Goal: Task Accomplishment & Management: Complete application form

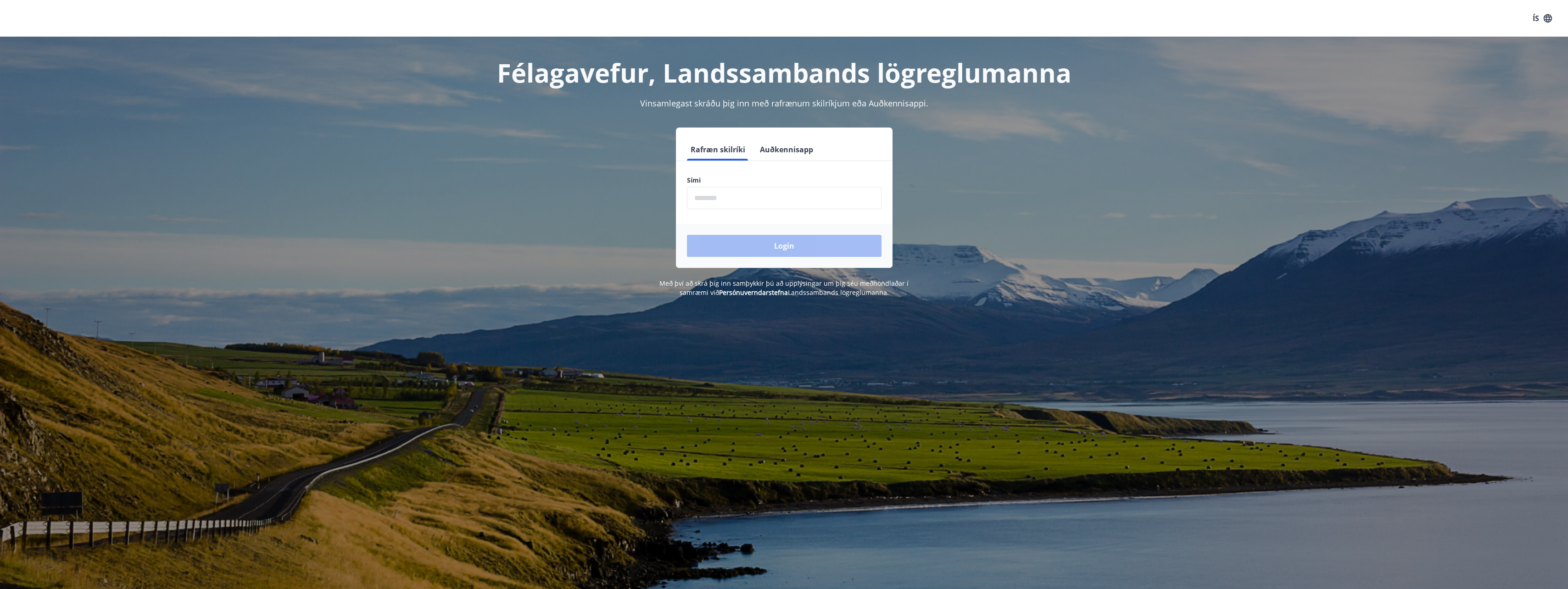
click at [798, 206] on input "phone" at bounding box center [784, 197] width 195 height 23
type input "********"
click at [687, 235] on button "Login" at bounding box center [784, 246] width 195 height 22
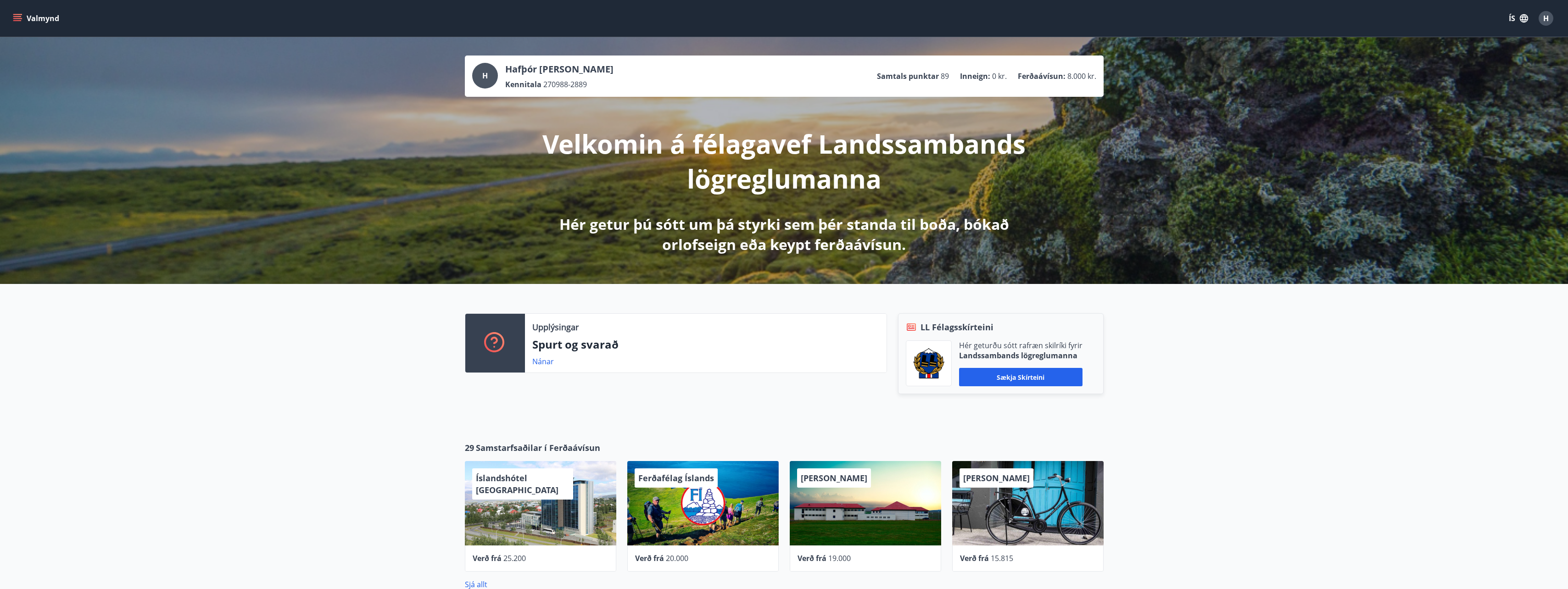
click at [14, 15] on icon "menu" at bounding box center [17, 18] width 9 height 9
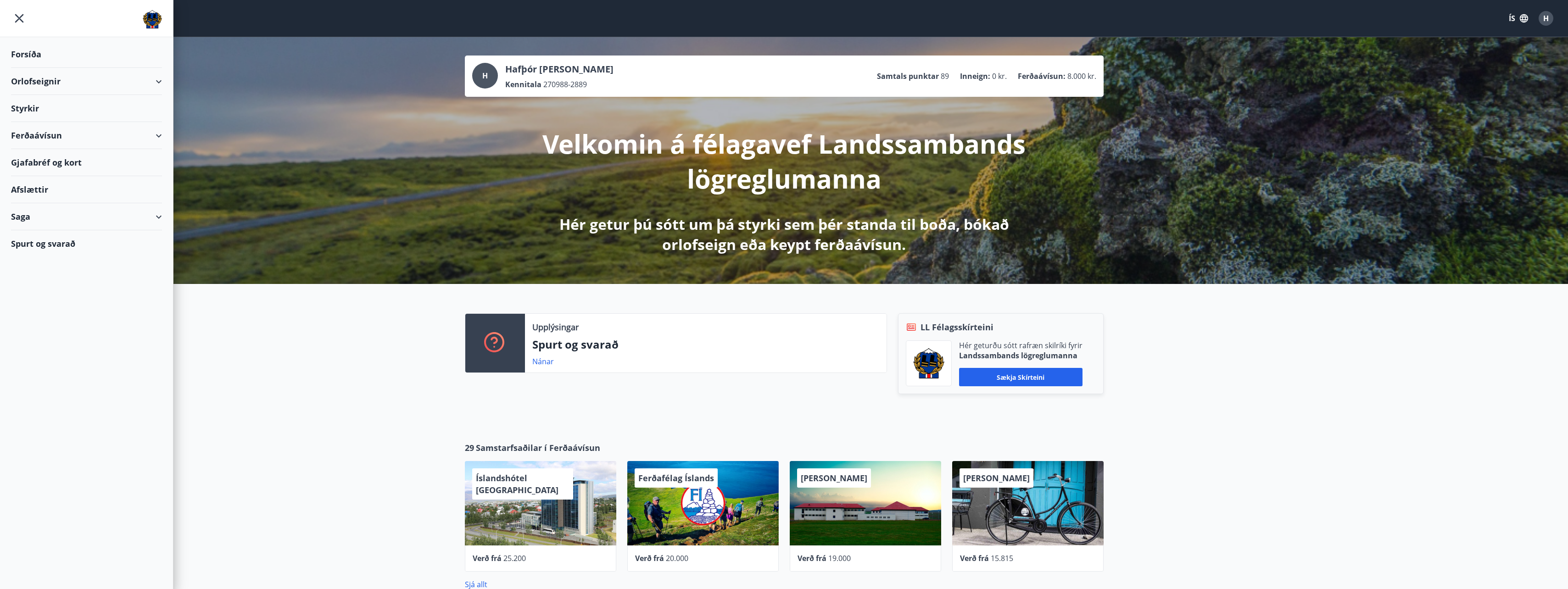
click at [37, 111] on div "Styrkir" at bounding box center [87, 108] width 151 height 27
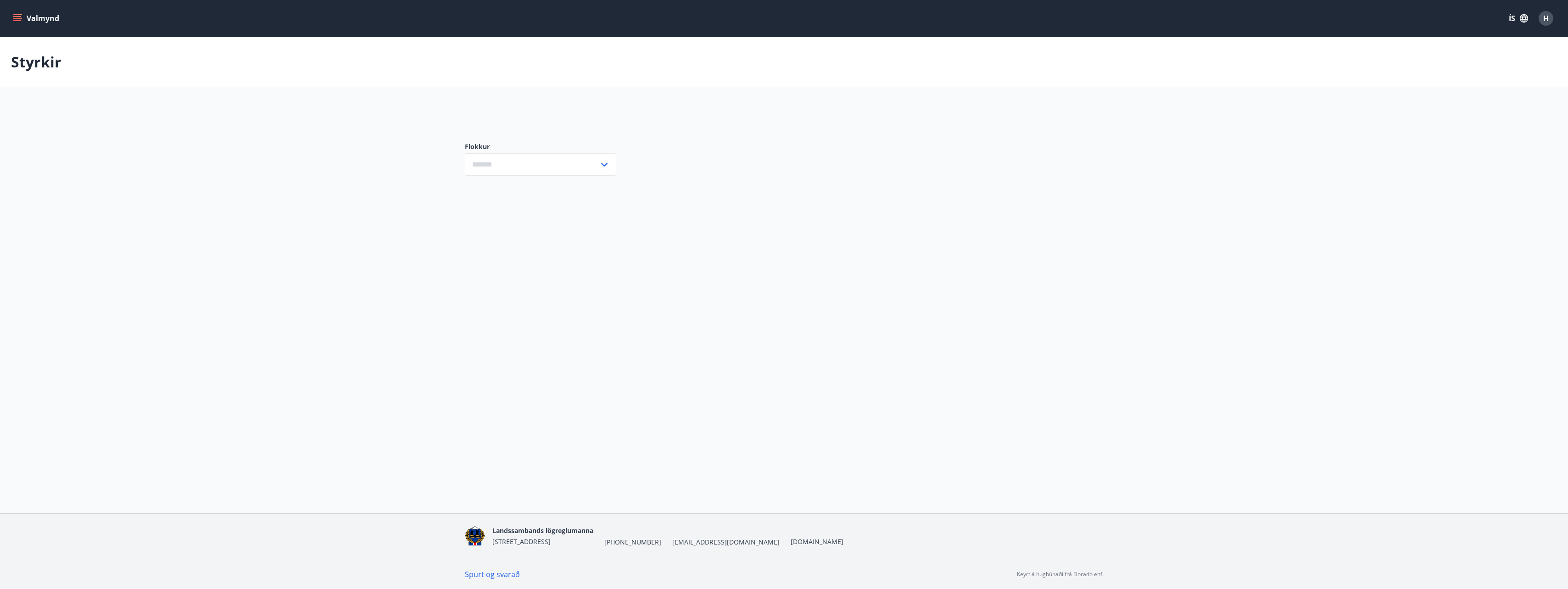
type input "***"
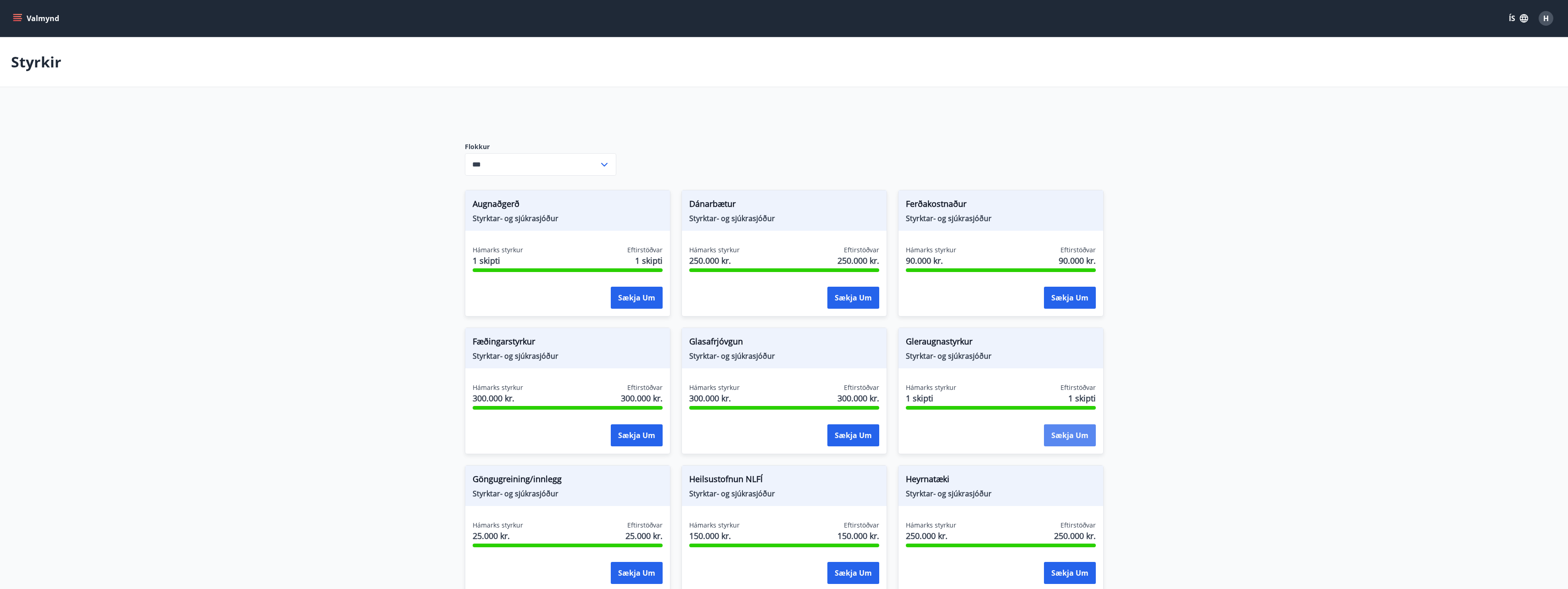
click at [1054, 440] on button "Sækja um" at bounding box center [1071, 435] width 52 height 22
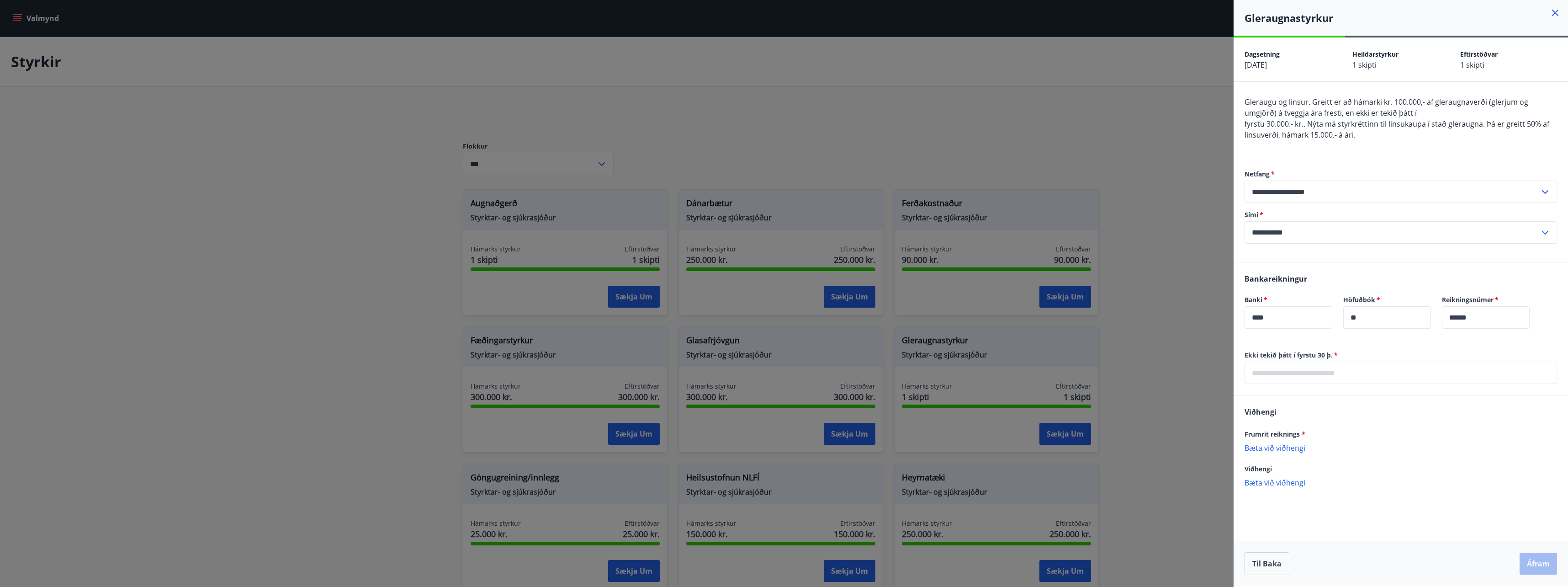
click at [1346, 412] on div "[PERSON_NAME] reiknings * [PERSON_NAME] við viðhengi {error_attachment_undefine…" at bounding box center [1400, 447] width 335 height 102
click at [1295, 377] on input "text" at bounding box center [1400, 372] width 312 height 22
click at [1283, 451] on div "Frumrit reiknings * [PERSON_NAME] við viðhengi Viðhengi er nauðsynlegt!" at bounding box center [1400, 453] width 312 height 33
click at [1289, 366] on input "text" at bounding box center [1400, 372] width 312 height 22
click at [1338, 372] on input "text" at bounding box center [1400, 372] width 312 height 22
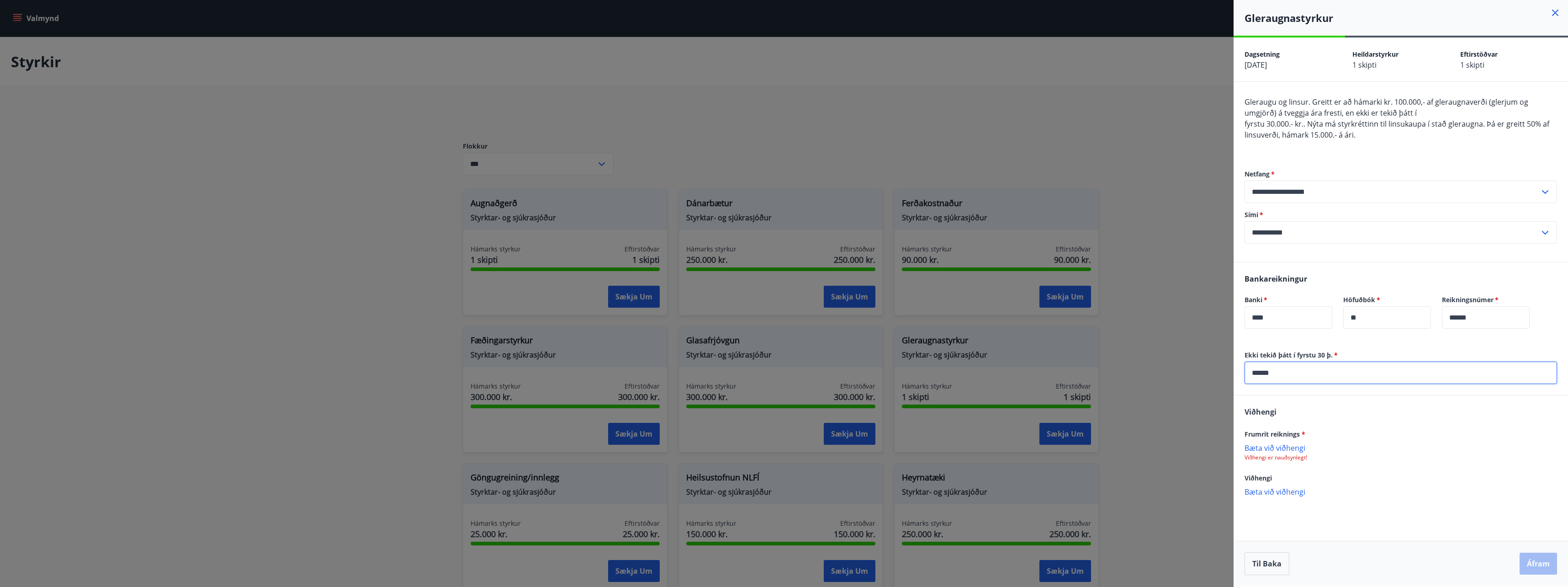
type input "******"
click at [1369, 439] on div "Frumrit reiknings * [PERSON_NAME] við viðhengi Viðhengi er nauðsynlegt!" at bounding box center [1400, 444] width 312 height 33
click at [1289, 453] on div "[PERSON_NAME] við viðhengi Viðhengi er nauðsynlegt!" at bounding box center [1400, 452] width 312 height 18
click at [1285, 442] on div "Frumrit reiknings * [PERSON_NAME] við viðhengi Viðhengi er nauðsynlegt!" at bounding box center [1400, 444] width 312 height 33
click at [1285, 445] on p "Bæta við viðhengi" at bounding box center [1400, 448] width 312 height 9
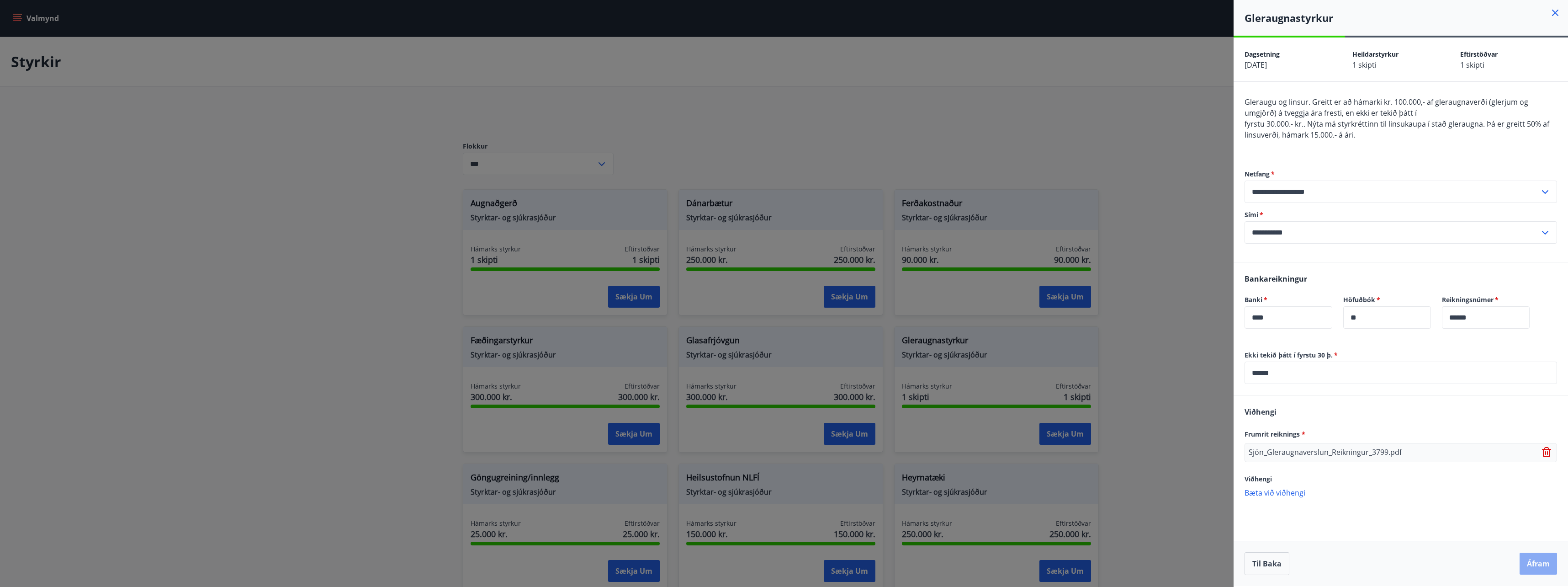
click at [1536, 556] on button "Áfram" at bounding box center [1538, 564] width 38 height 22
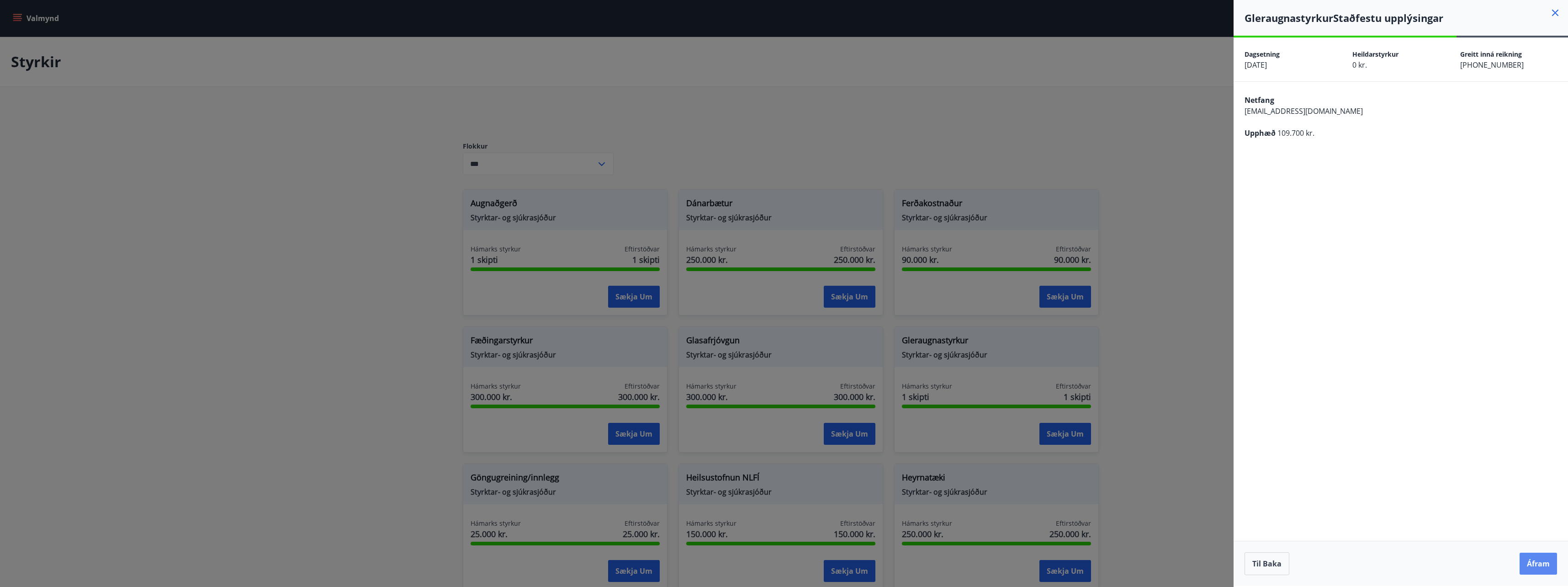
click at [1542, 570] on button "Áfram" at bounding box center [1538, 564] width 38 height 22
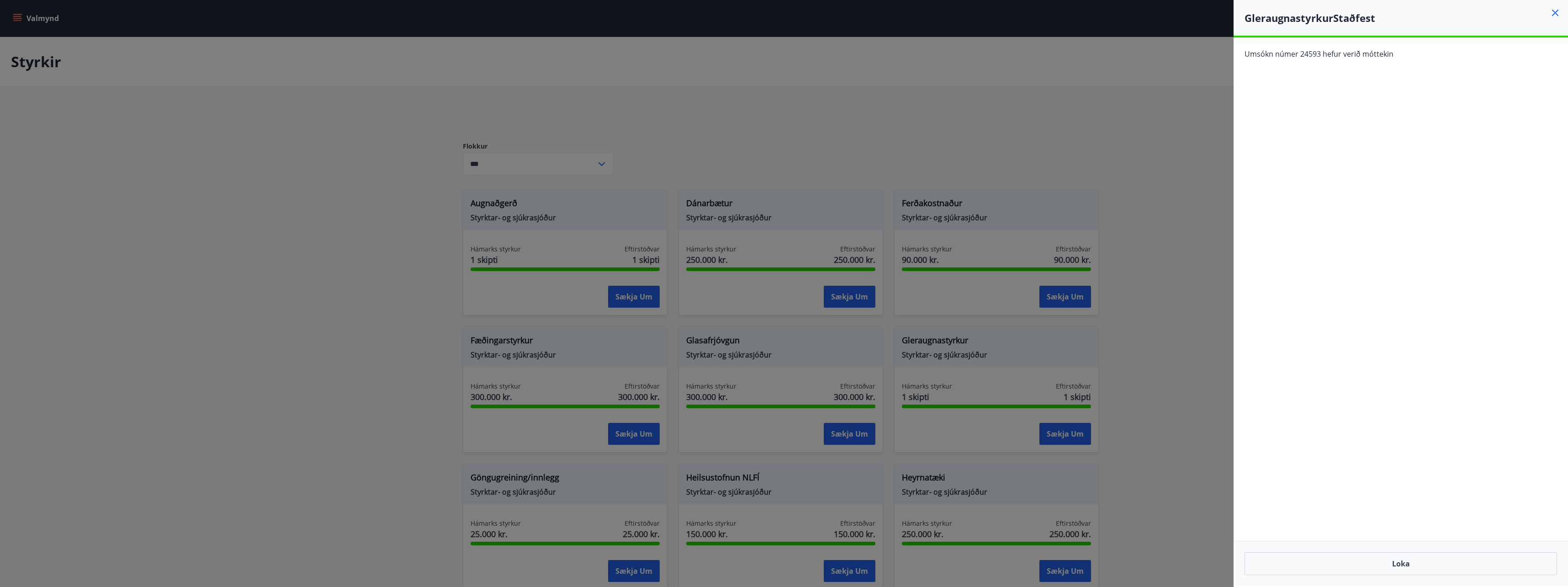
click at [1557, 9] on icon at bounding box center [1555, 13] width 11 height 11
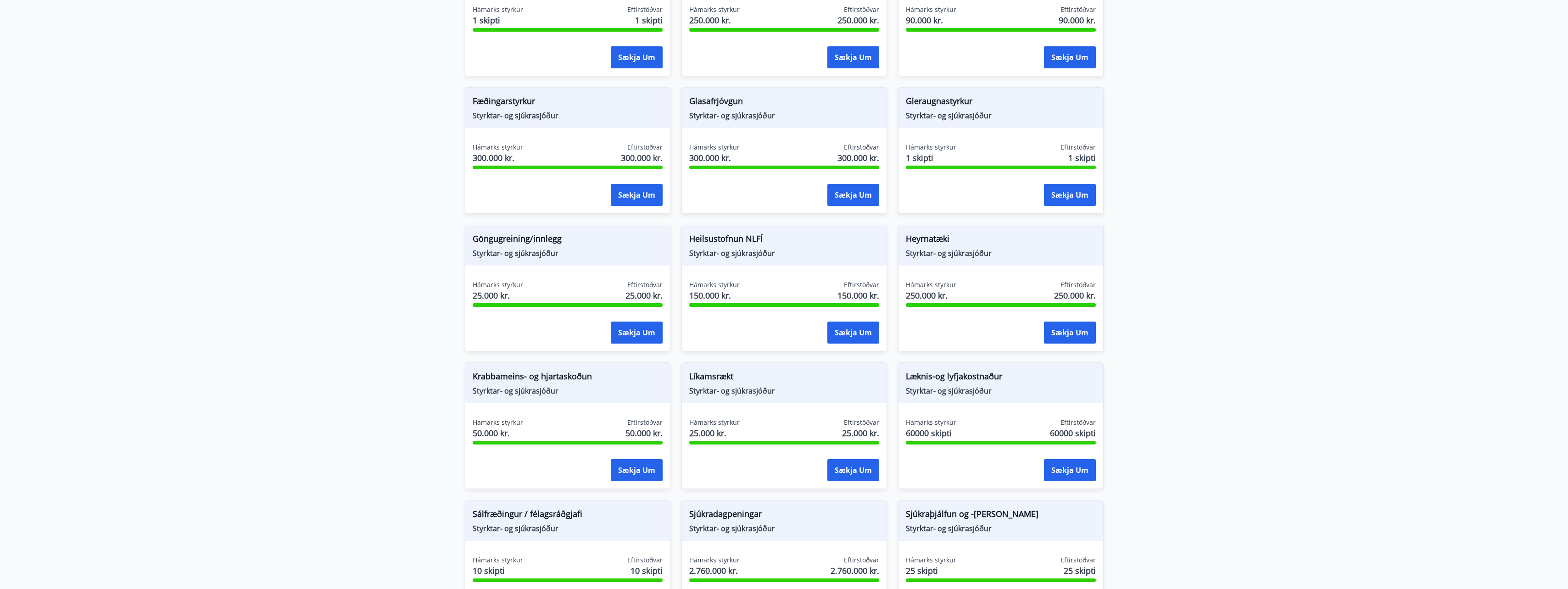
scroll to position [322, 0]
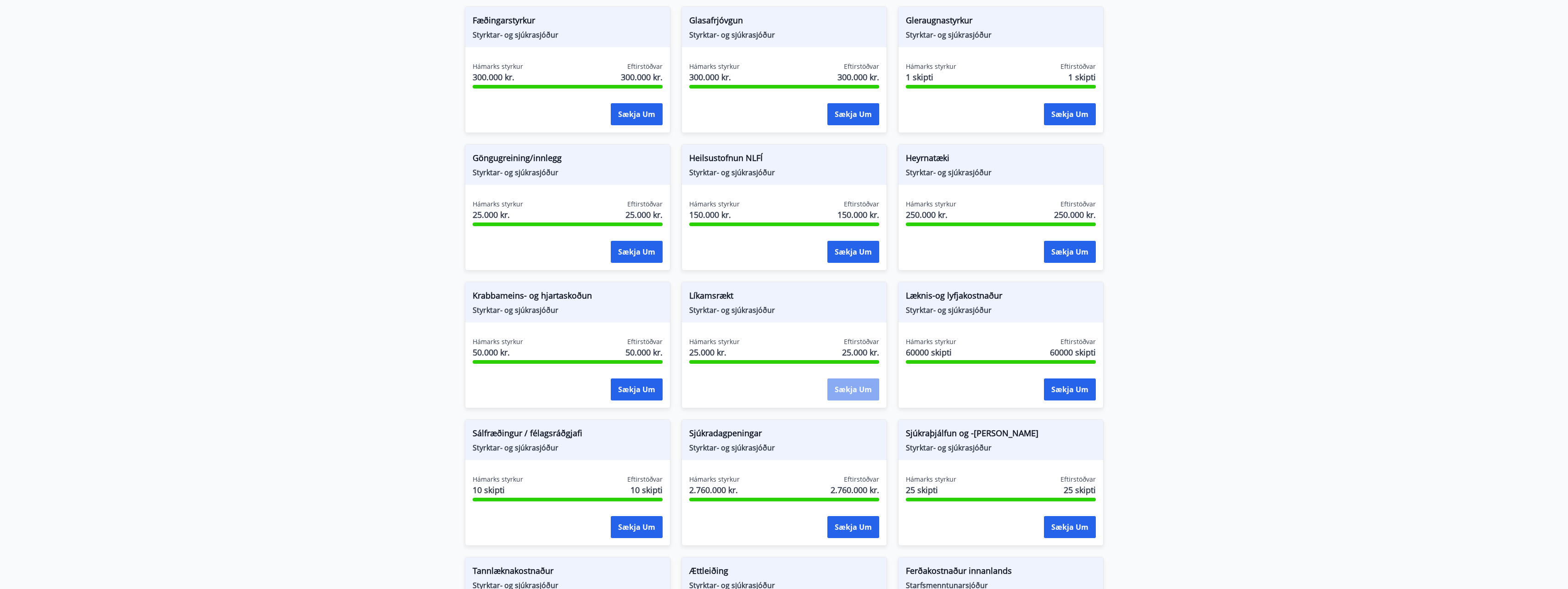
click at [839, 384] on button "Sækja um" at bounding box center [853, 389] width 52 height 22
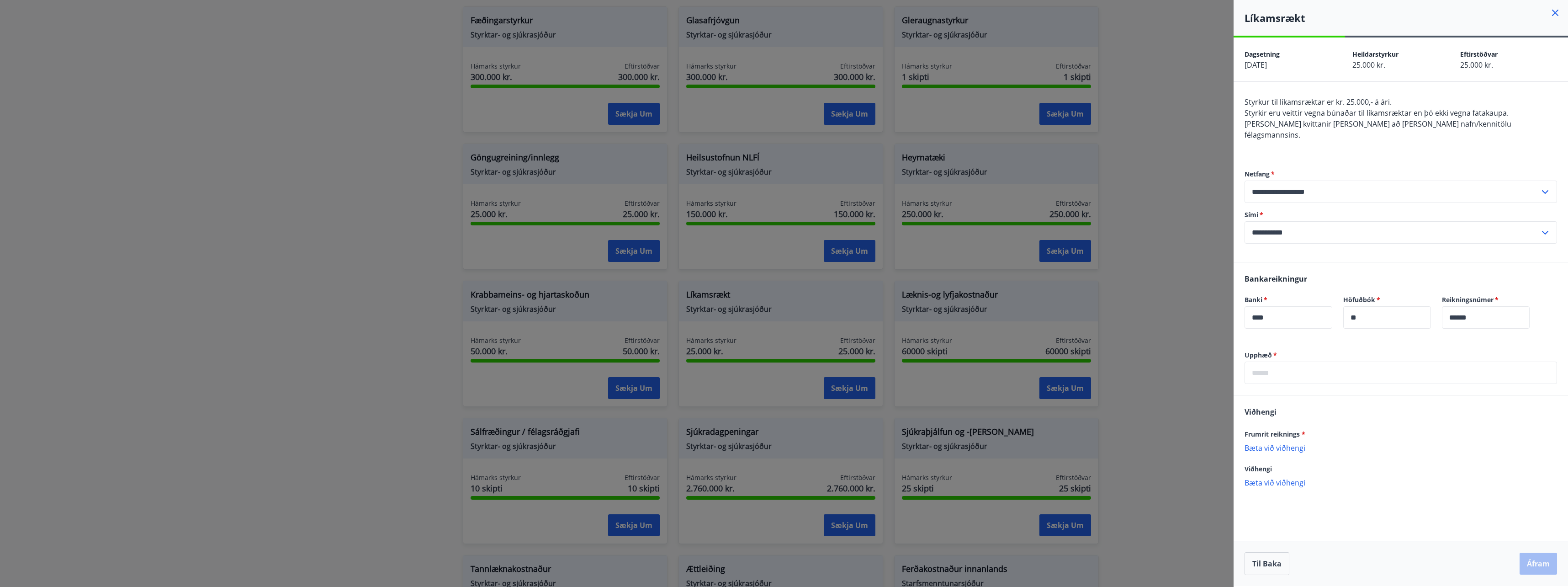
click at [1185, 262] on div at bounding box center [784, 294] width 1568 height 587
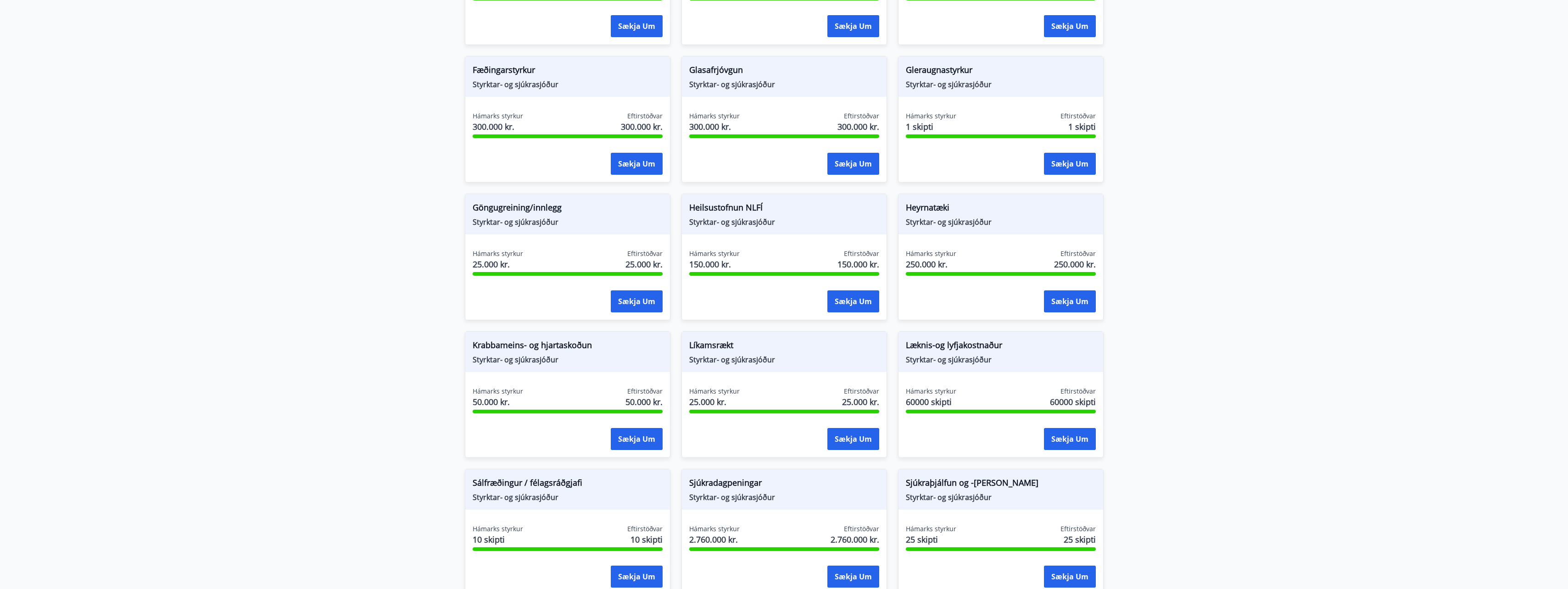
scroll to position [276, 0]
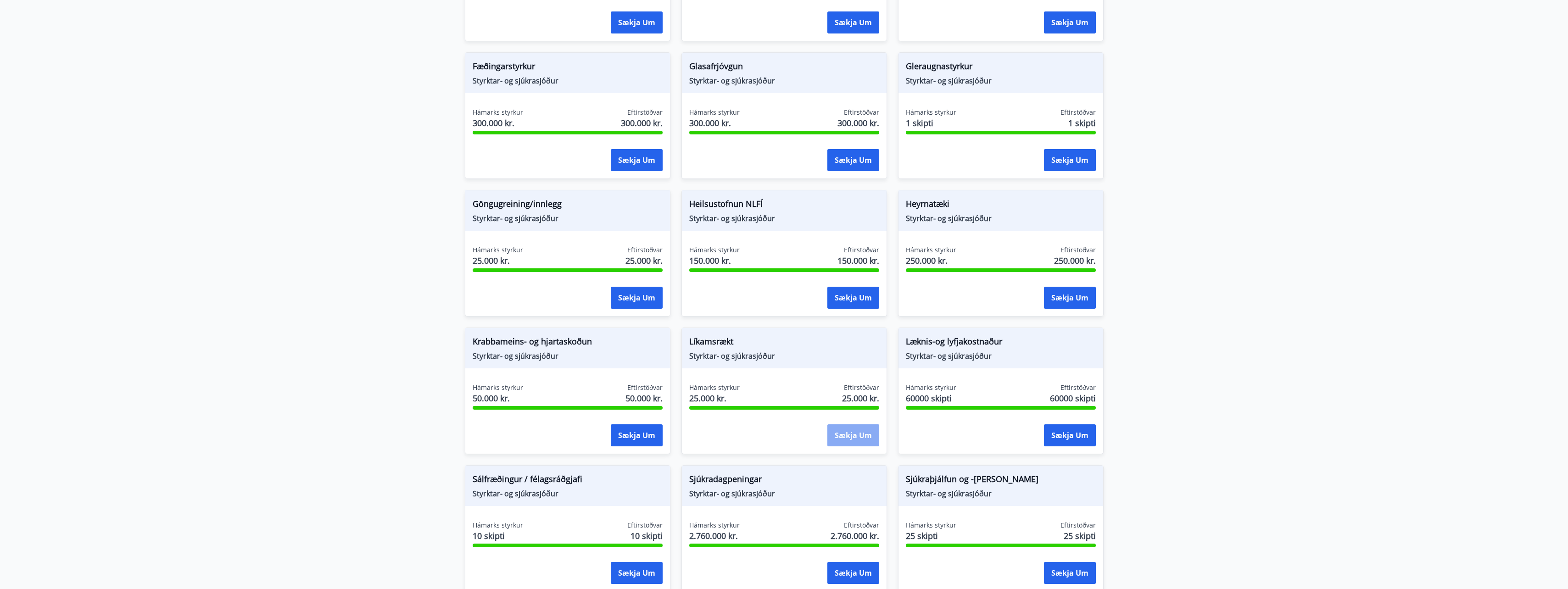
click at [832, 439] on button "Sækja um" at bounding box center [853, 435] width 52 height 22
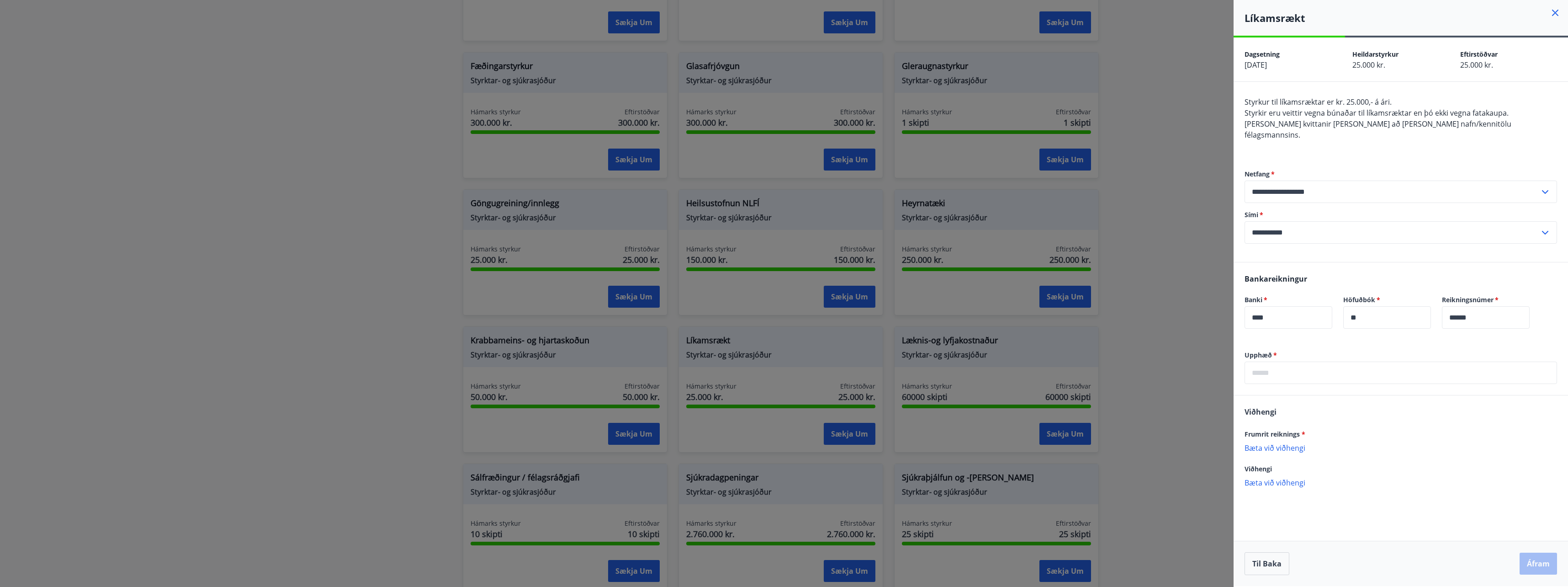
click at [1146, 433] on div at bounding box center [784, 294] width 1568 height 587
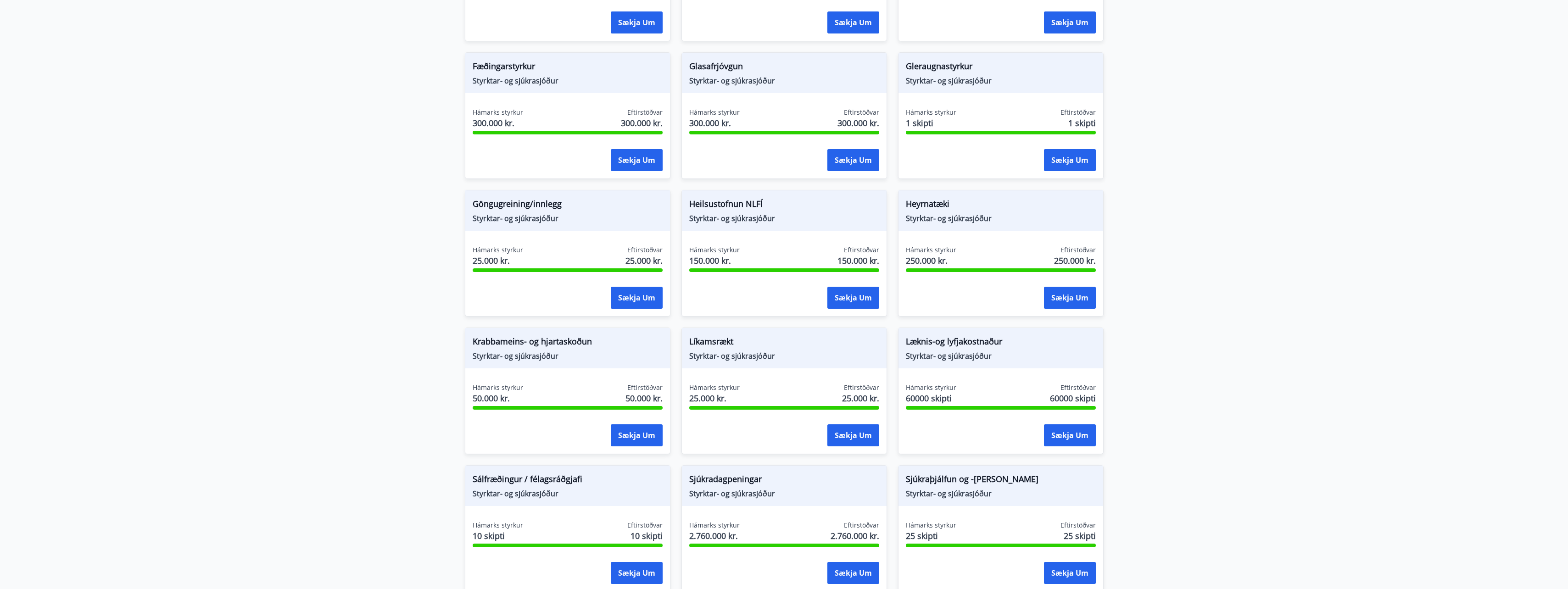
click at [586, 509] on div "Sálfræðingur / félagsráðgjafi Styrktar- og sjúkrasjóður Hámarks styrkur 10 skip…" at bounding box center [568, 528] width 205 height 127
click at [984, 357] on span "Styrktar- og sjúkrasjóður" at bounding box center [1000, 356] width 190 height 10
drag, startPoint x: 916, startPoint y: 399, endPoint x: 927, endPoint y: 400, distance: 11.0
click at [927, 400] on span "60000 skipti" at bounding box center [931, 397] width 50 height 12
click at [968, 364] on div "Læknis-og lyfjakostnaður Styrktar- og sjúkrasjóður" at bounding box center [1000, 348] width 205 height 41
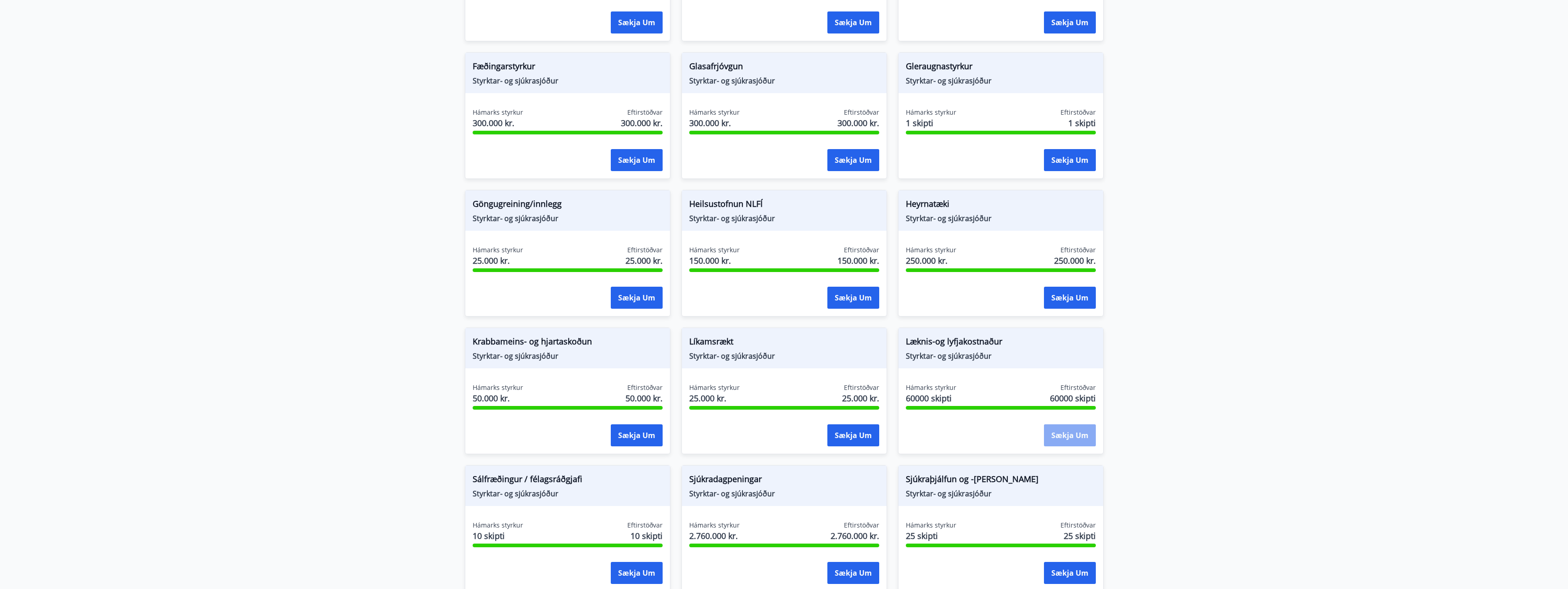
click at [1079, 436] on button "Sækja um" at bounding box center [1071, 435] width 52 height 22
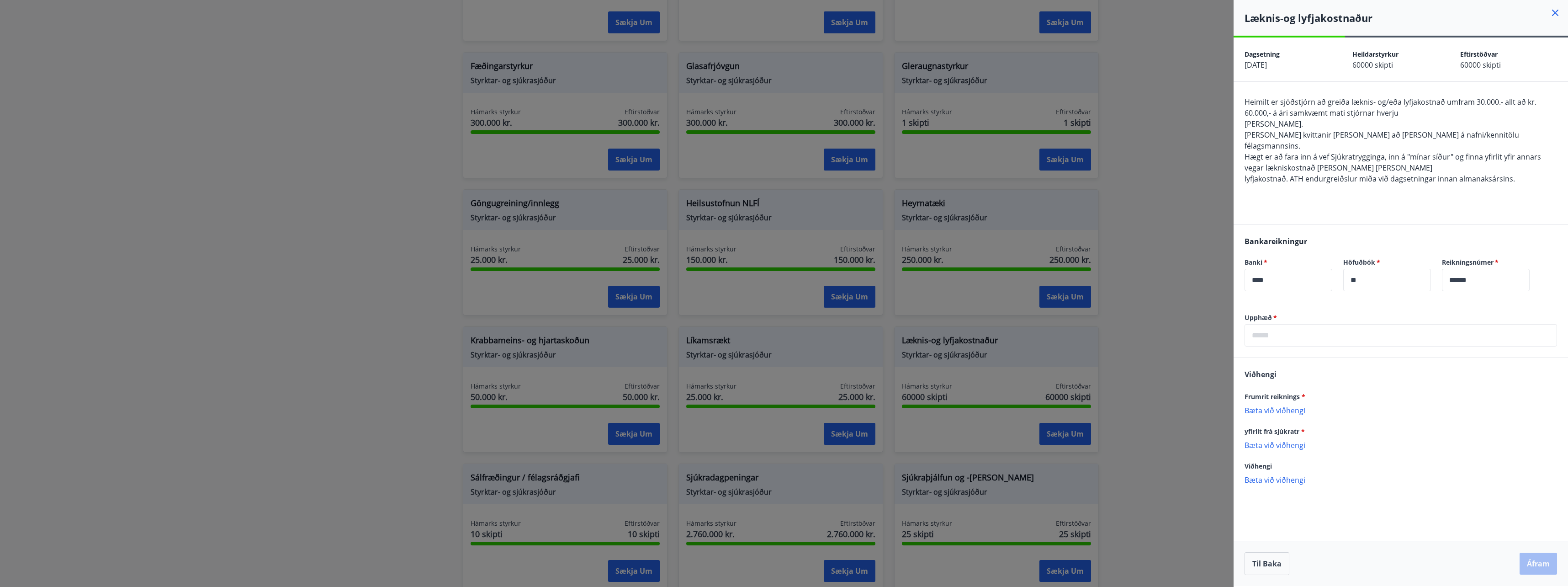
click at [1202, 231] on div at bounding box center [784, 294] width 1568 height 587
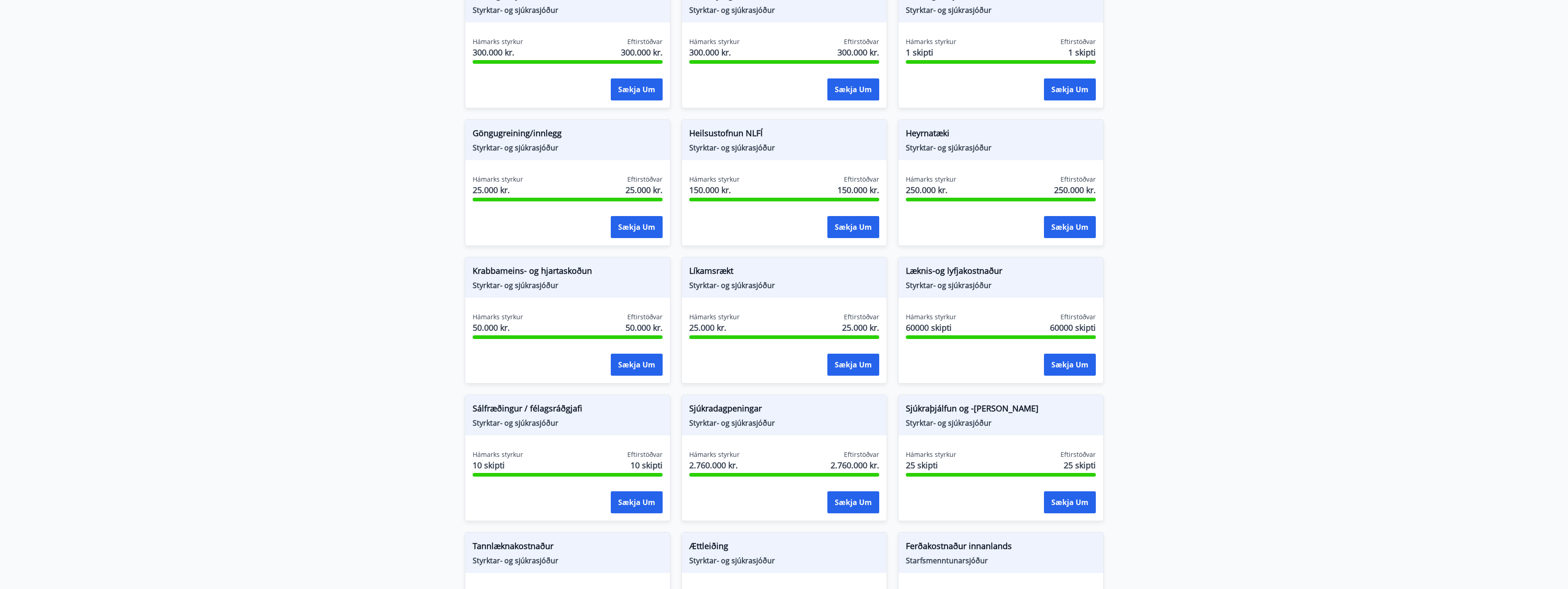
scroll to position [367, 0]
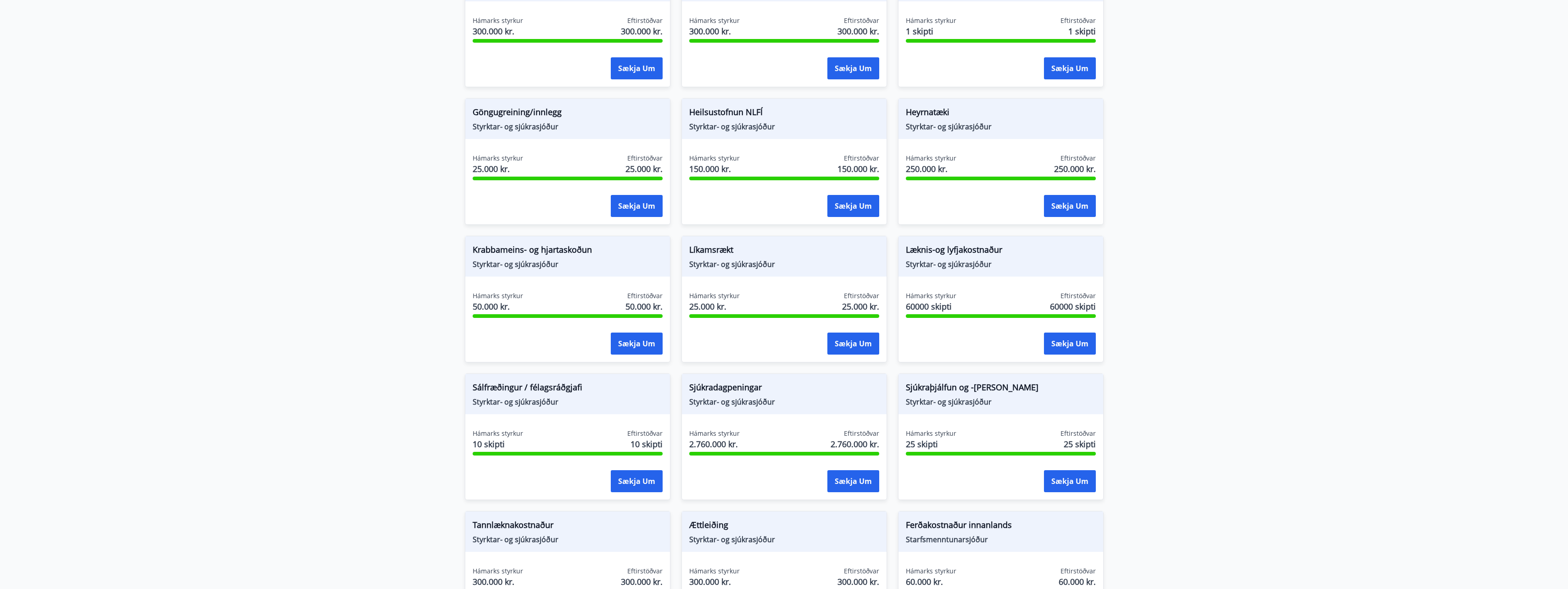
click at [948, 394] on span "Sjúkraþjálfun og -[PERSON_NAME]" at bounding box center [1000, 388] width 190 height 15
click at [1062, 476] on button "Sækja um" at bounding box center [1071, 481] width 52 height 22
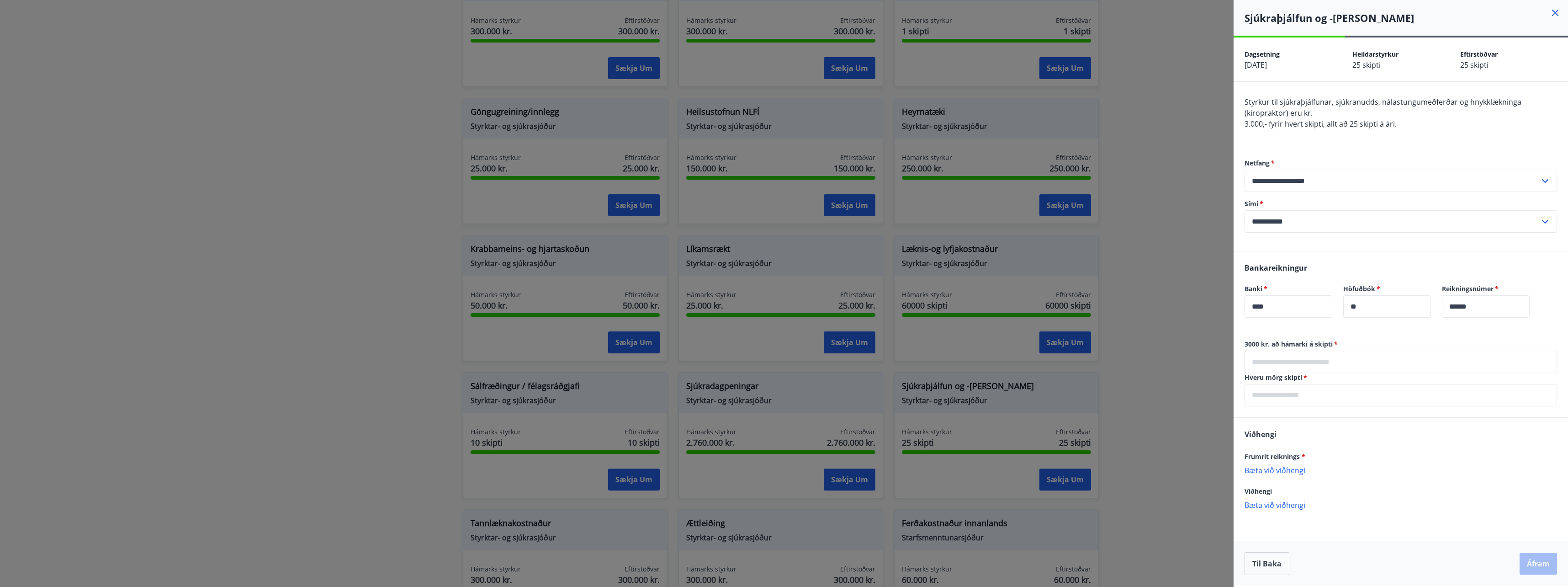
click at [1219, 320] on div at bounding box center [784, 294] width 1568 height 587
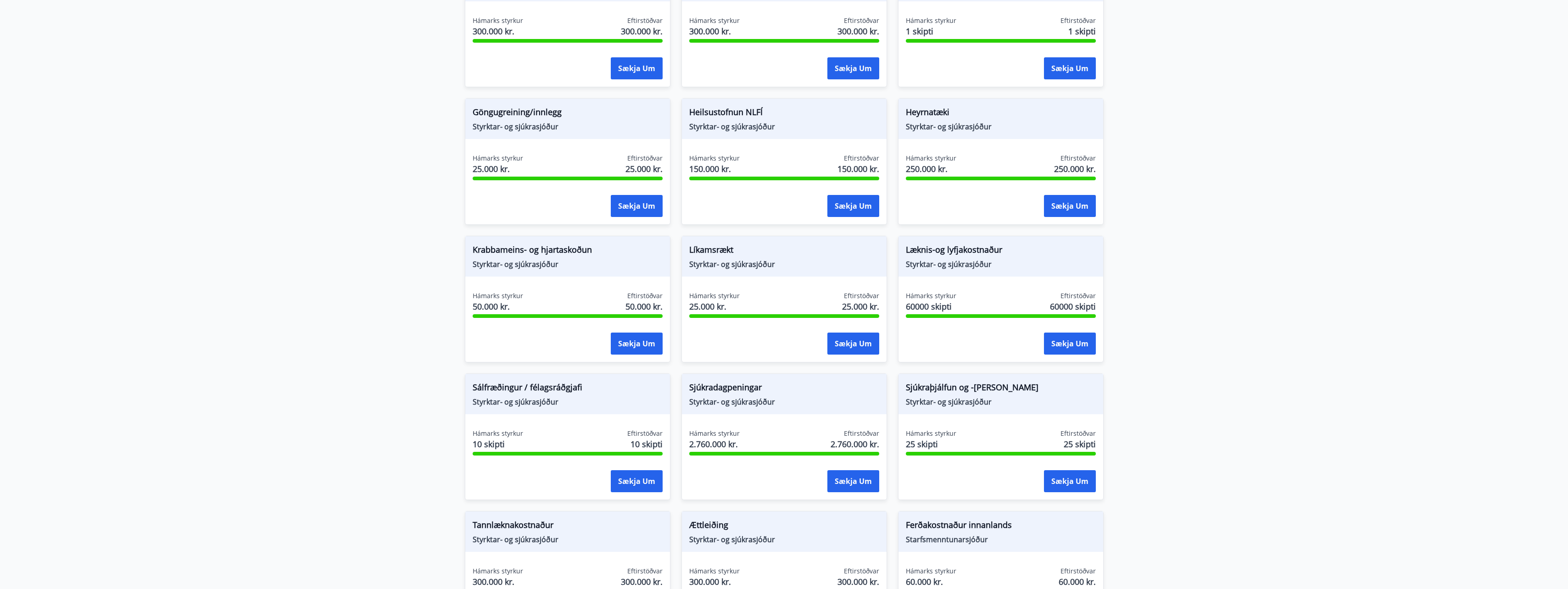
click at [764, 130] on span "Styrktar- og sjúkrasjóður" at bounding box center [784, 126] width 190 height 10
click at [826, 199] on div "Sækja um" at bounding box center [784, 205] width 190 height 23
click at [850, 224] on div "Heilsustofnun NLFÍ Styrktar- og sjúkrasjóður Hámarks styrkur 150.000 kr. Eftirs…" at bounding box center [784, 161] width 205 height 127
click at [854, 211] on button "Sækja um" at bounding box center [853, 205] width 52 height 22
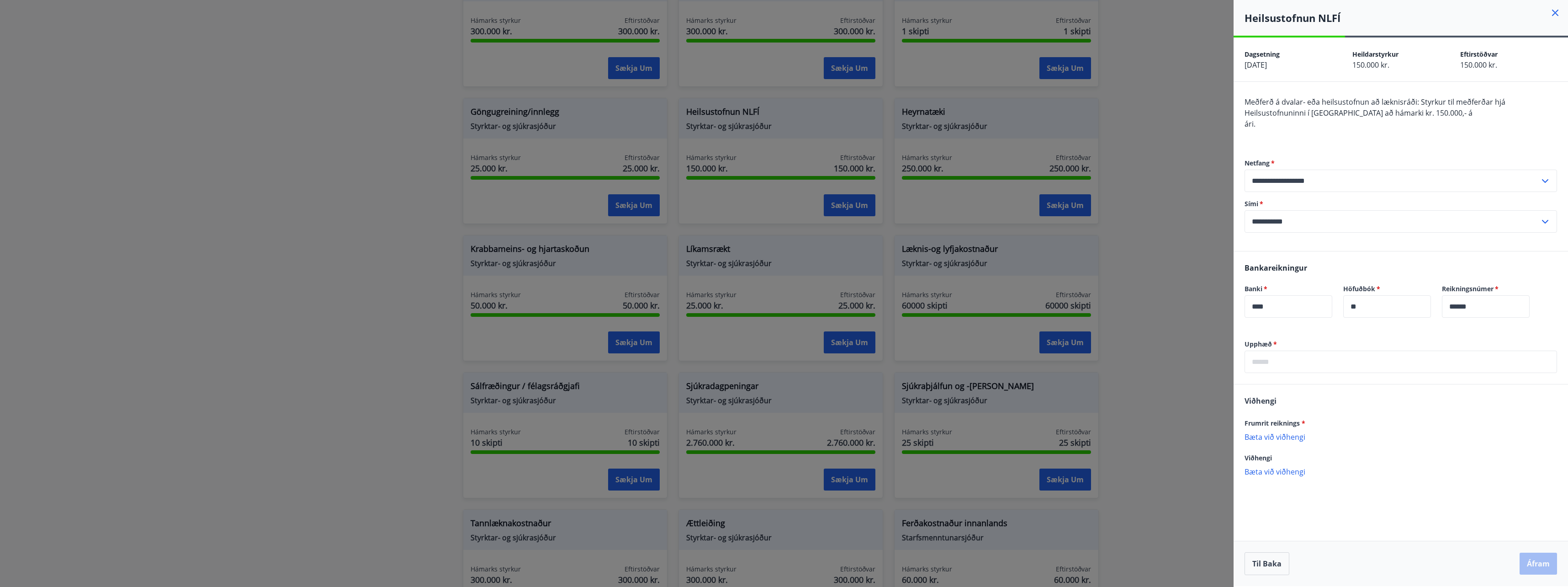
click at [1154, 267] on div at bounding box center [784, 294] width 1568 height 587
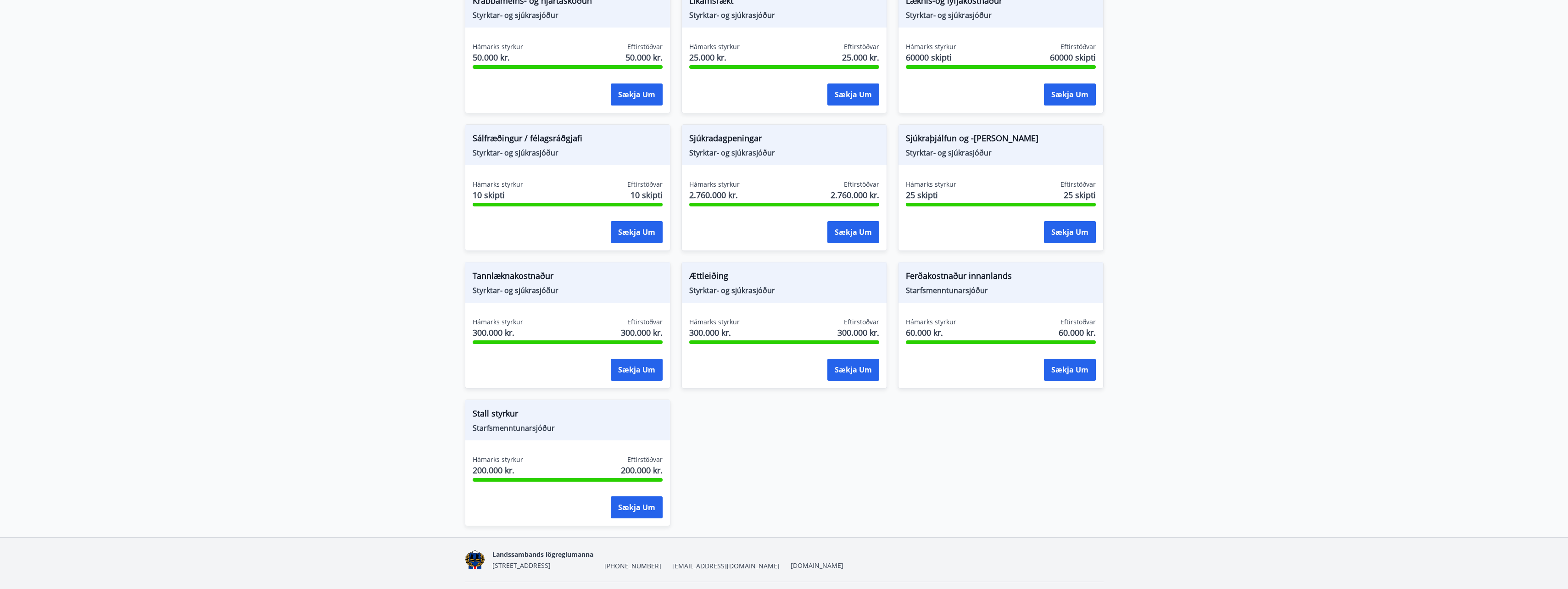
scroll to position [641, 0]
